Goal: Check status: Check status

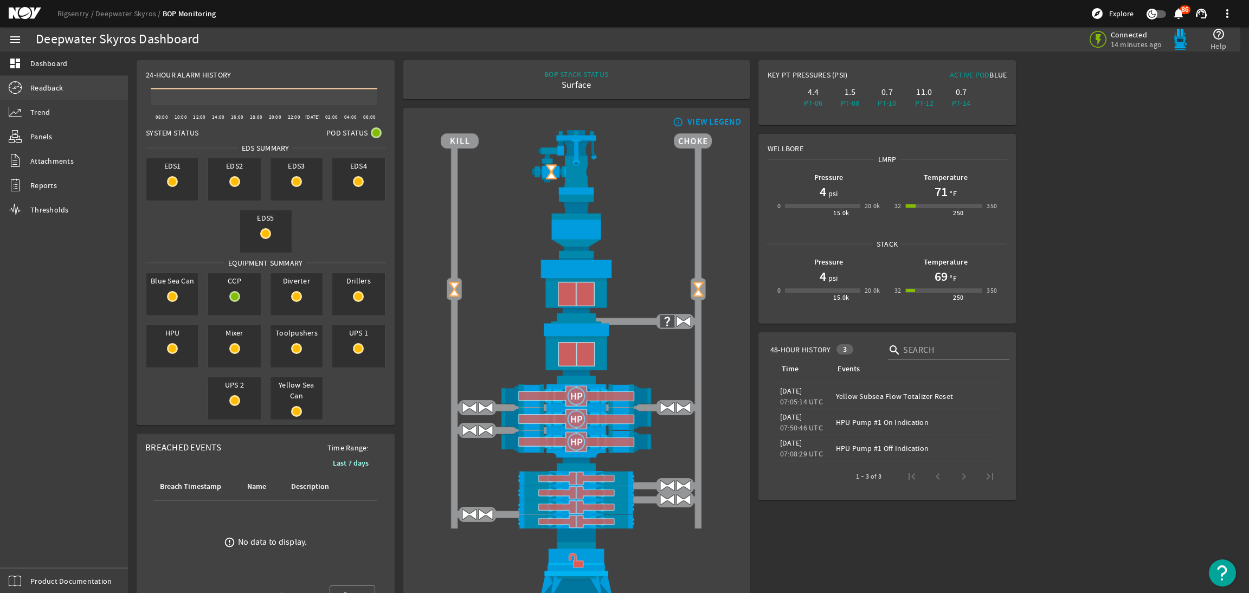
click at [69, 89] on link "Readback" at bounding box center [64, 88] width 128 height 24
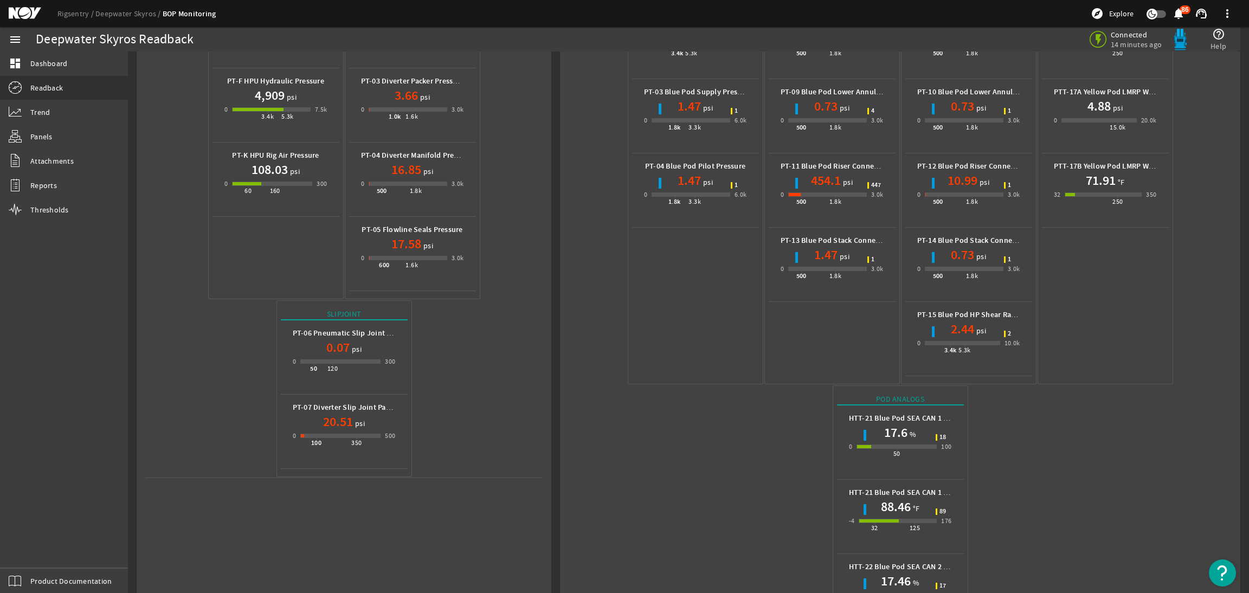
scroll to position [67, 0]
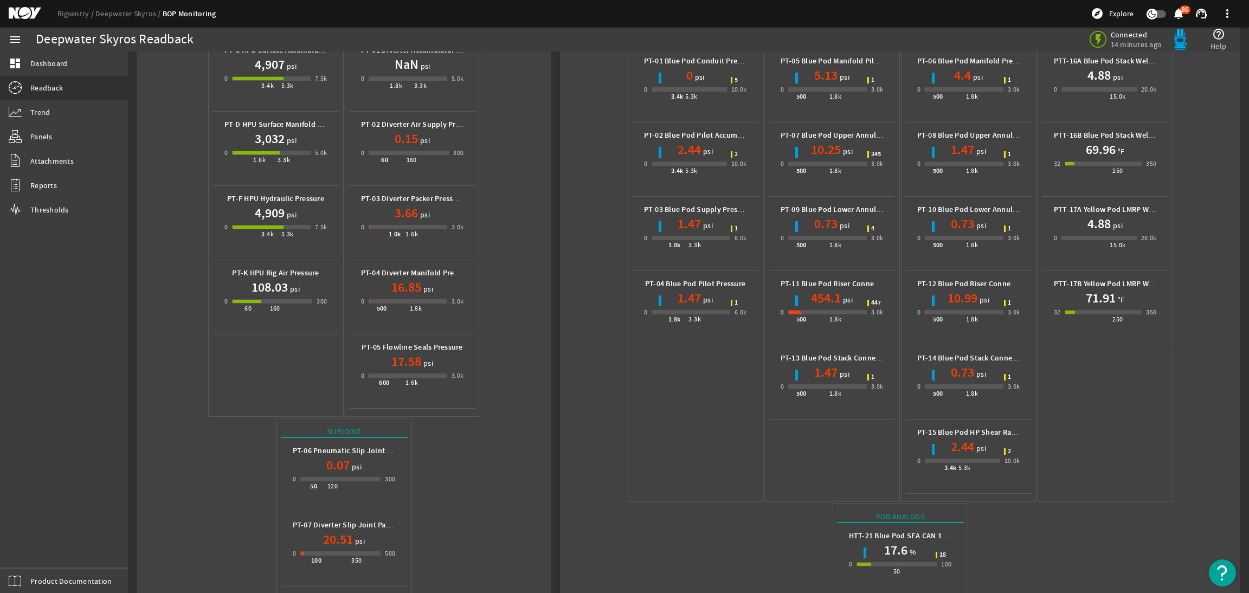
click at [22, 18] on mat-icon at bounding box center [33, 13] width 49 height 13
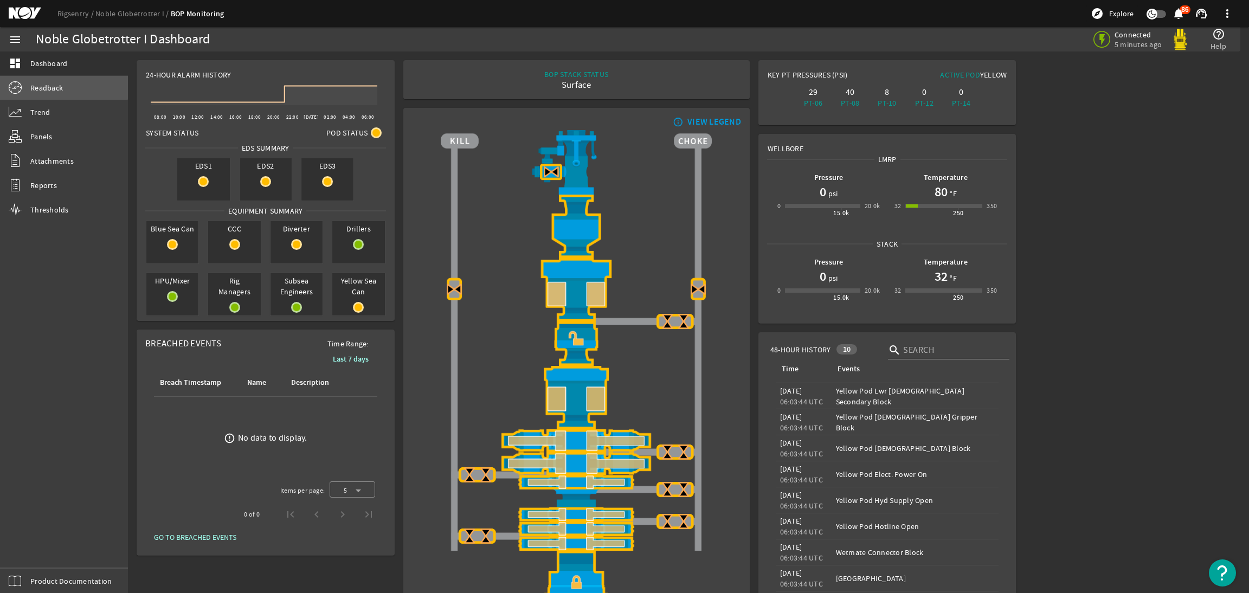
click at [50, 81] on link "Readback" at bounding box center [64, 88] width 128 height 24
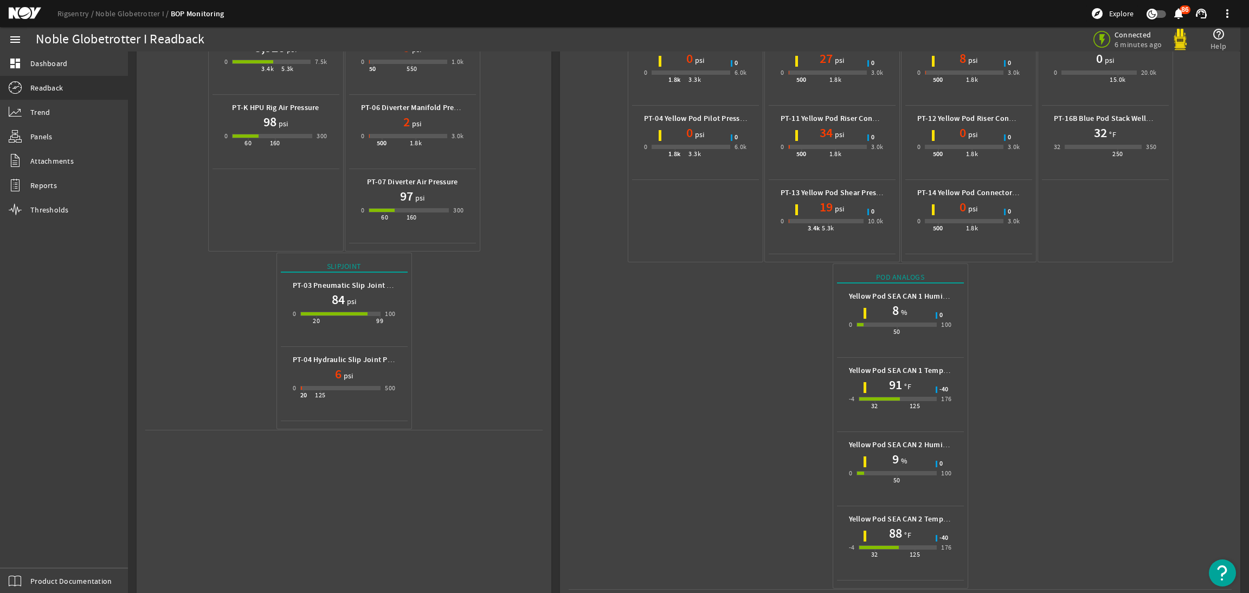
scroll to position [236, 0]
click at [27, 14] on mat-icon at bounding box center [33, 13] width 49 height 13
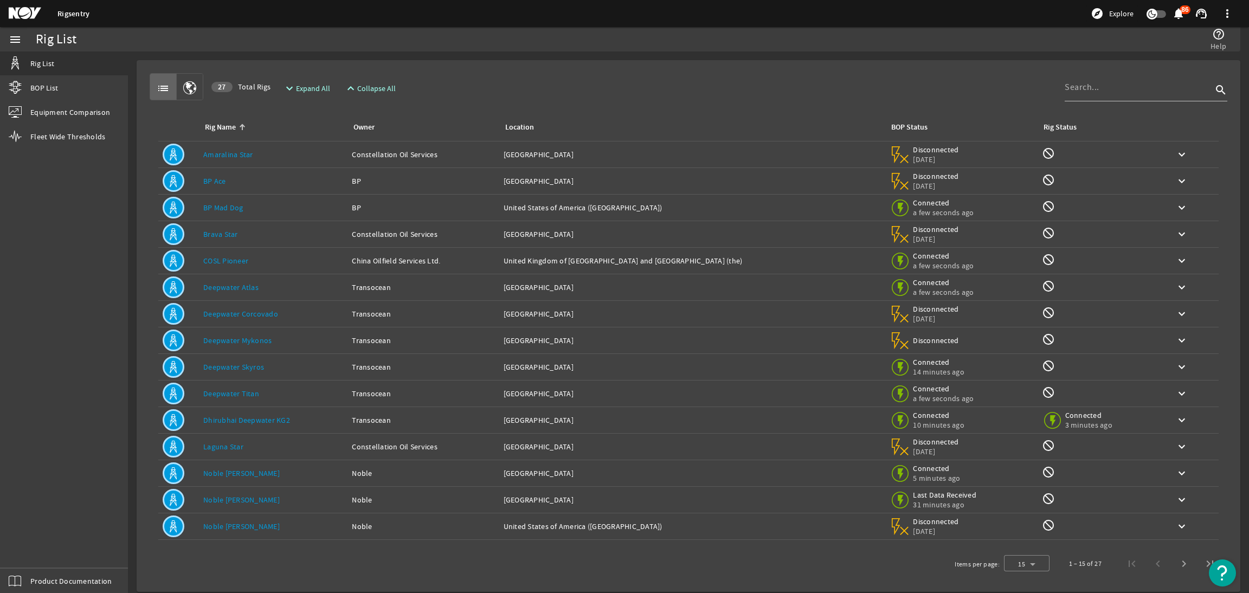
click at [262, 421] on link "Dhirubhai Deepwater KG2" at bounding box center [246, 420] width 87 height 10
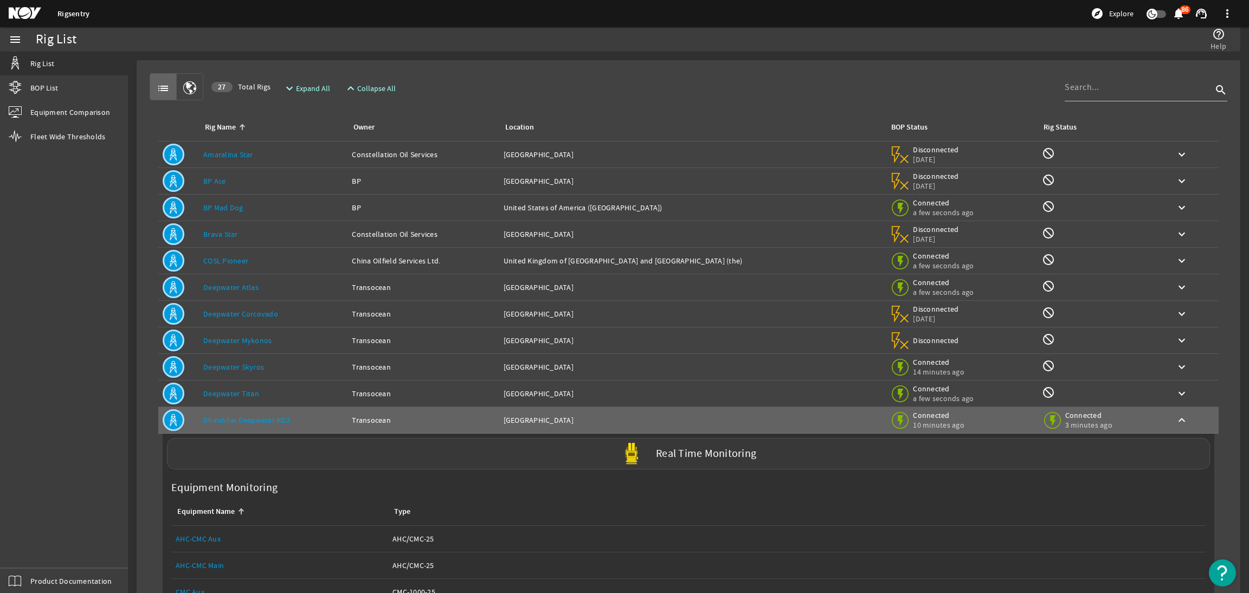
click at [627, 447] on img at bounding box center [632, 454] width 22 height 22
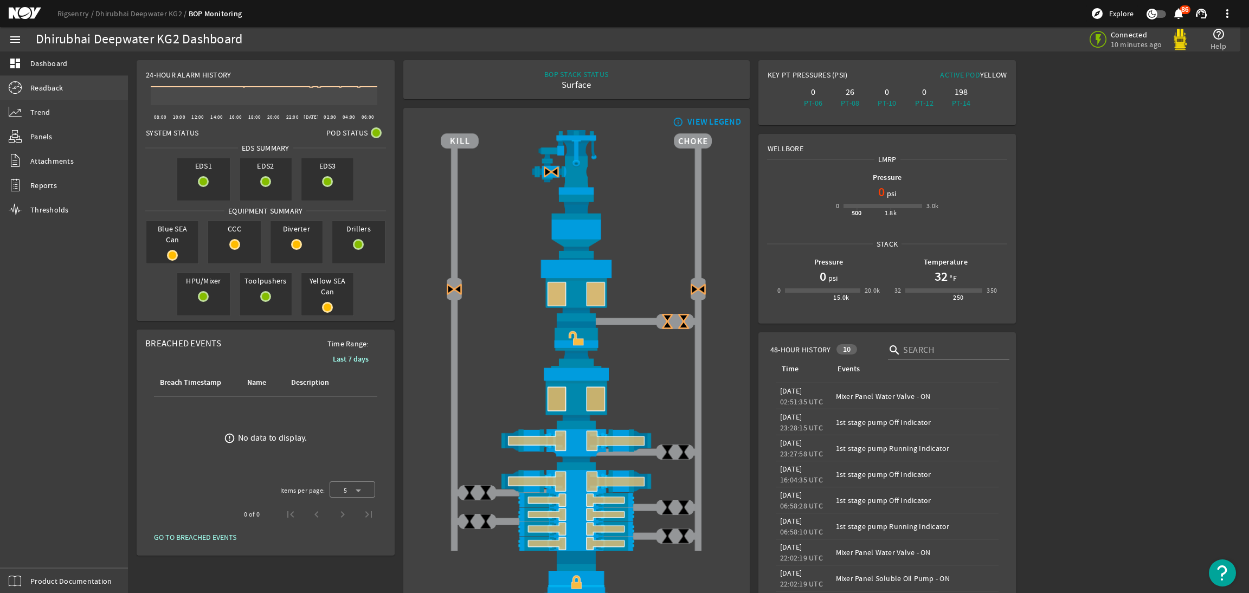
click at [68, 82] on link "Readback" at bounding box center [64, 88] width 128 height 24
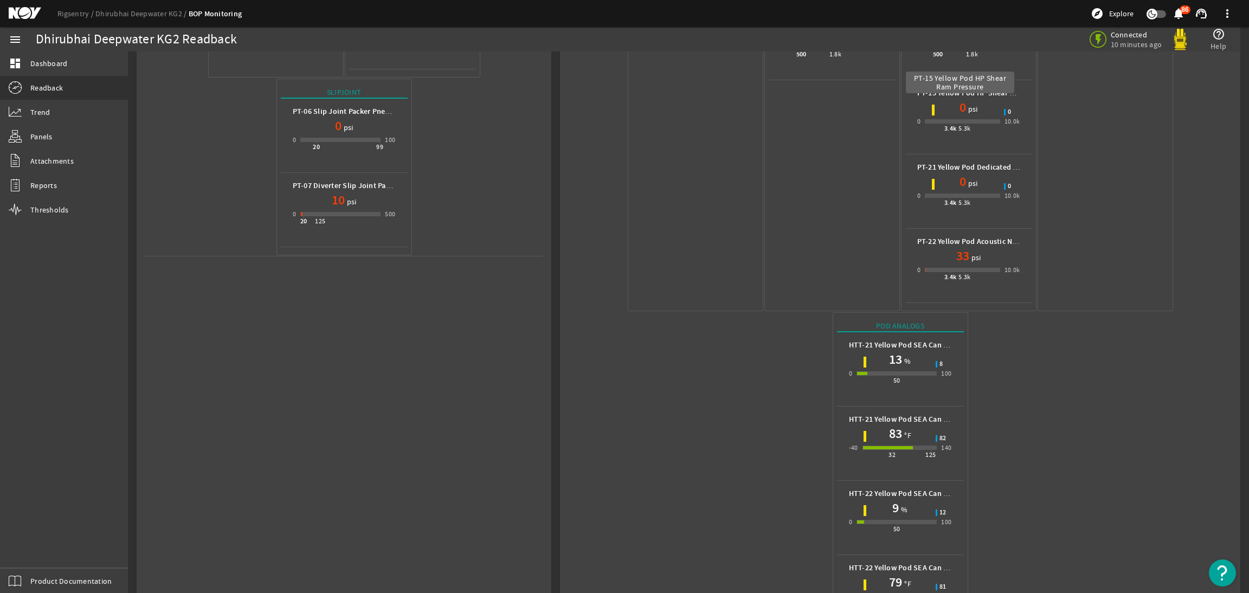
scroll to position [460, 0]
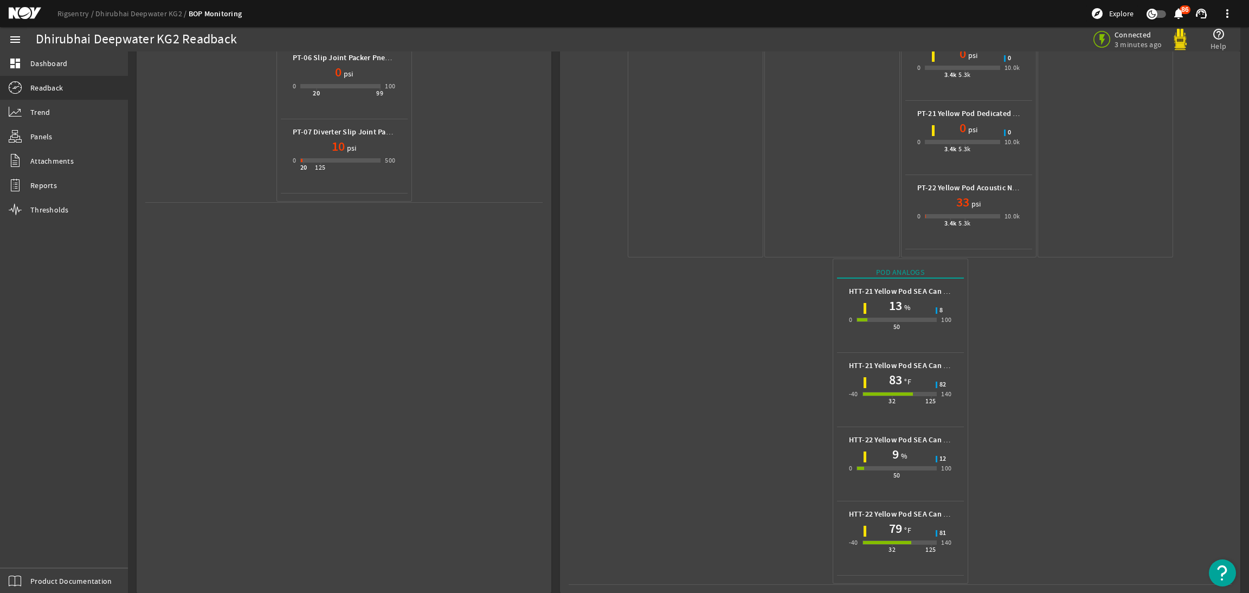
click at [28, 19] on mat-icon at bounding box center [33, 13] width 49 height 13
